Goal: Navigation & Orientation: Find specific page/section

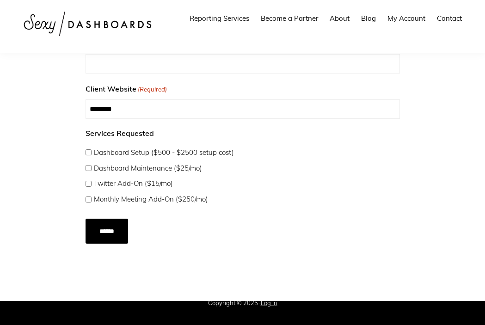
scroll to position [335, 0]
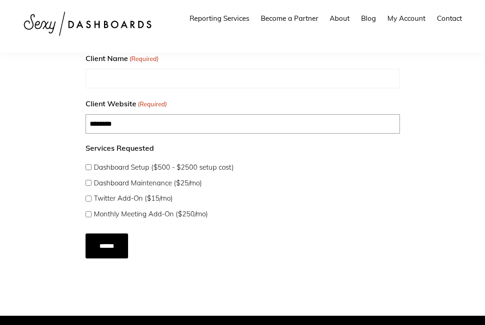
click at [148, 121] on input "Client Website (Required)" at bounding box center [243, 123] width 314 height 19
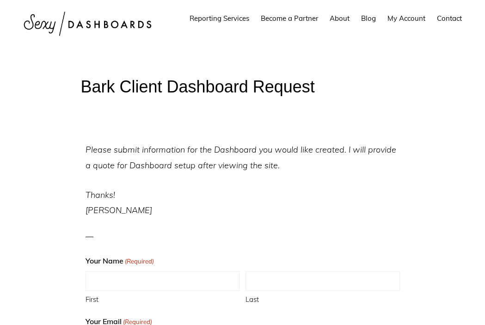
scroll to position [0, 0]
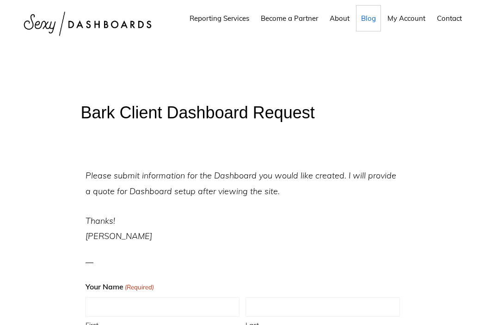
click at [366, 20] on span "Blog" at bounding box center [368, 18] width 15 height 9
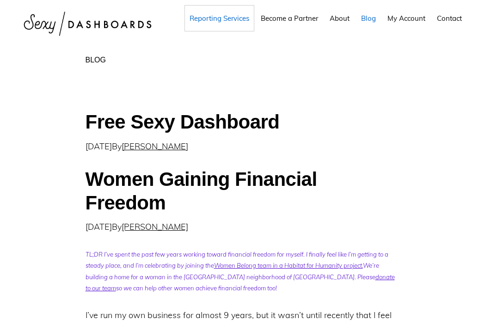
click at [238, 18] on span "Reporting Services" at bounding box center [220, 18] width 60 height 9
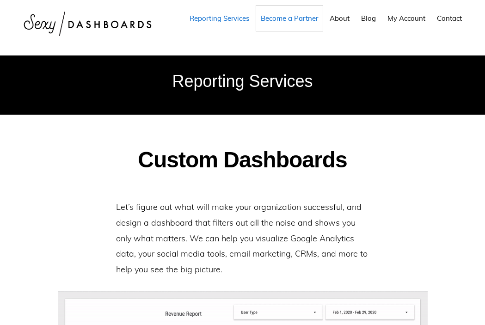
click at [279, 21] on span "Become a Partner" at bounding box center [289, 18] width 57 height 9
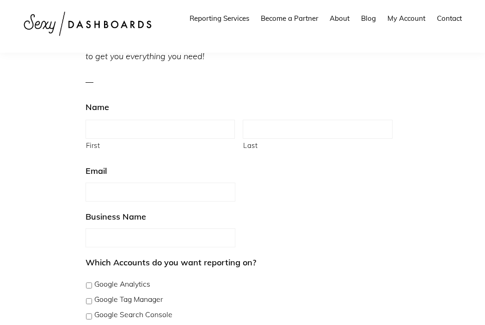
scroll to position [154, 0]
